Goal: Check status: Check status

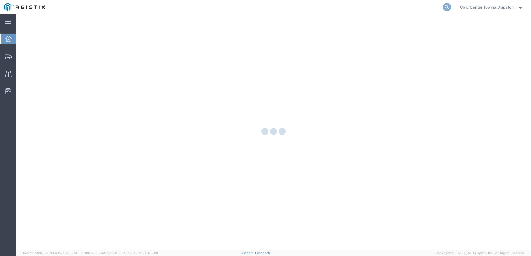
click at [448, 4] on icon at bounding box center [447, 7] width 8 height 8
click at [351, 7] on input "search" at bounding box center [355, 7] width 175 height 14
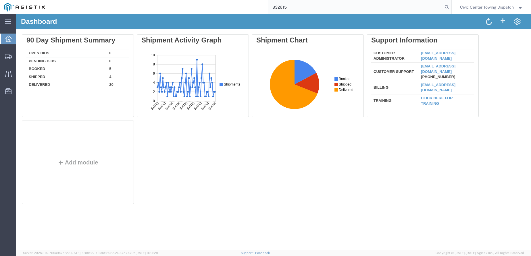
type input "B32615"
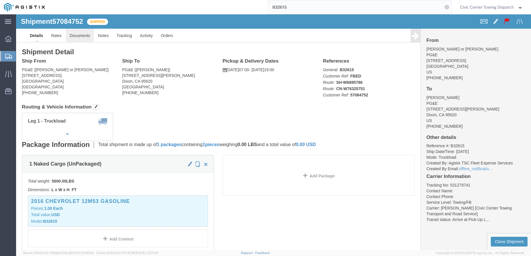
click link "Documents"
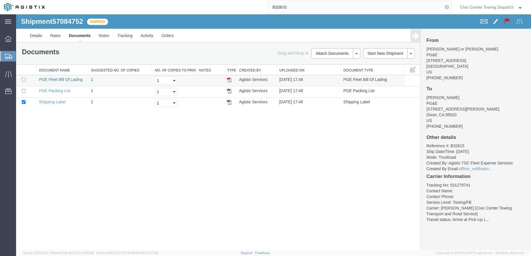
click at [52, 80] on link "PGE Fleet Bill Of Lading" at bounding box center [61, 79] width 44 height 5
